Goal: Navigation & Orientation: Find specific page/section

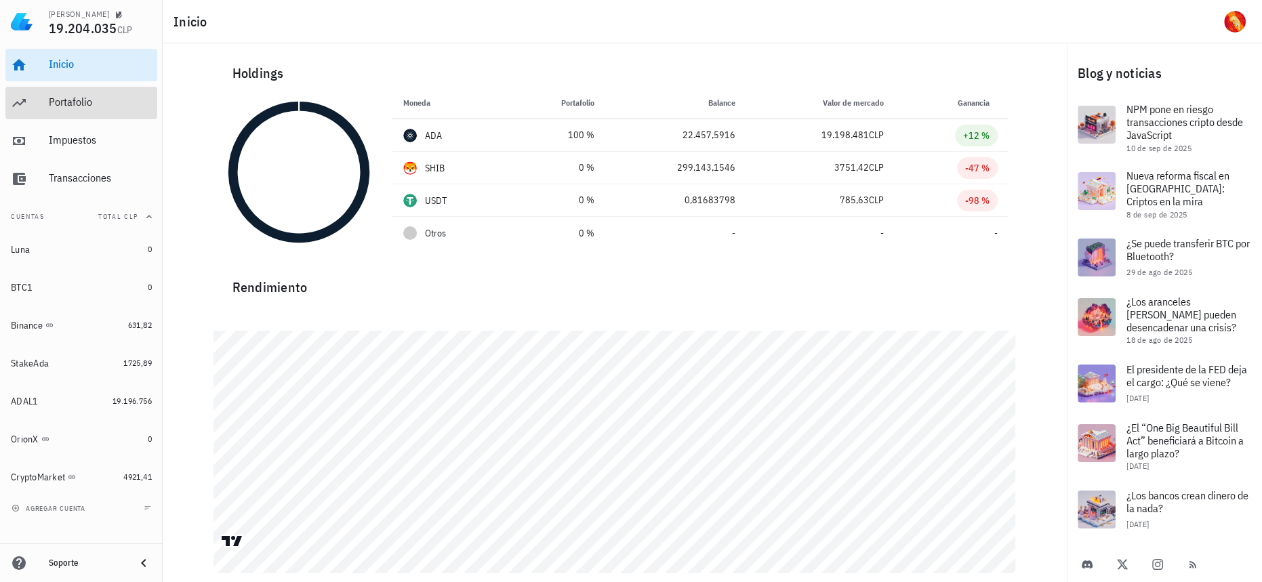
click at [127, 115] on div "Portafolio" at bounding box center [100, 102] width 103 height 30
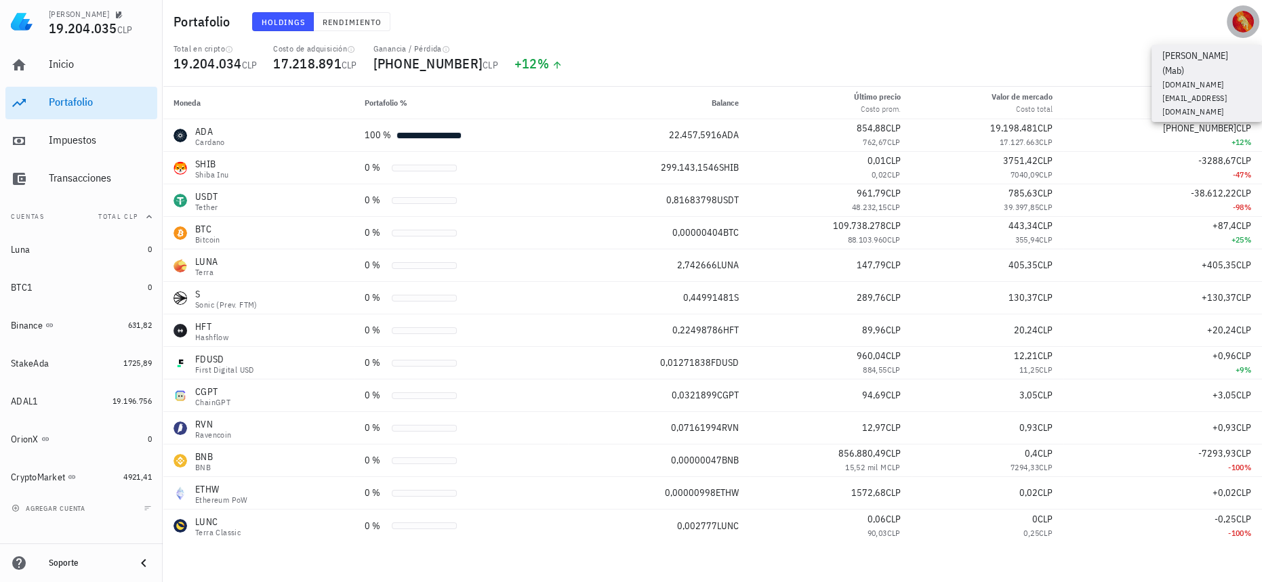
click at [1230, 20] on span "button" at bounding box center [1242, 22] width 33 height 22
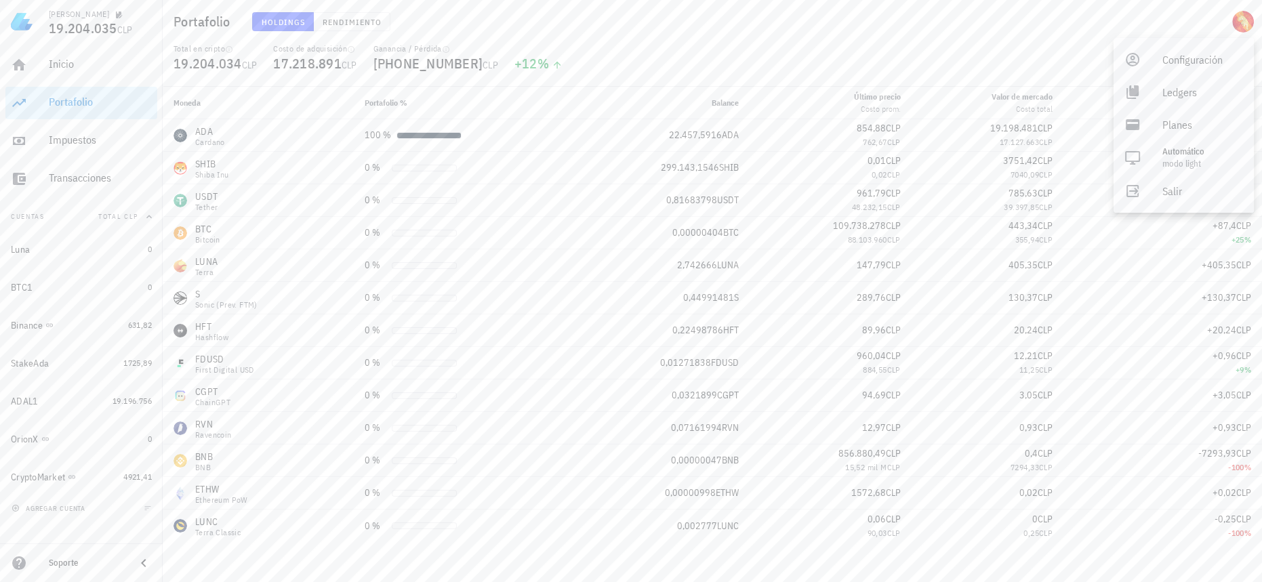
click at [947, 34] on div "Portafolio Holdings Rendimiento" at bounding box center [712, 21] width 1099 height 43
